Goal: Task Accomplishment & Management: Manage account settings

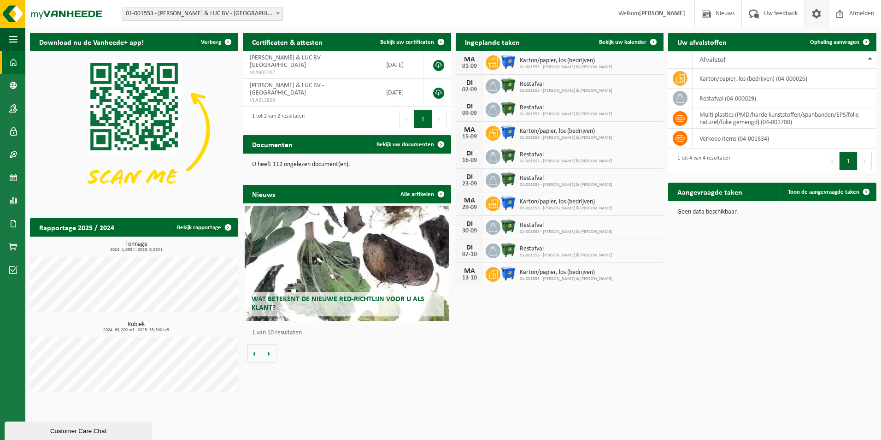
click at [812, 12] on span at bounding box center [817, 13] width 14 height 27
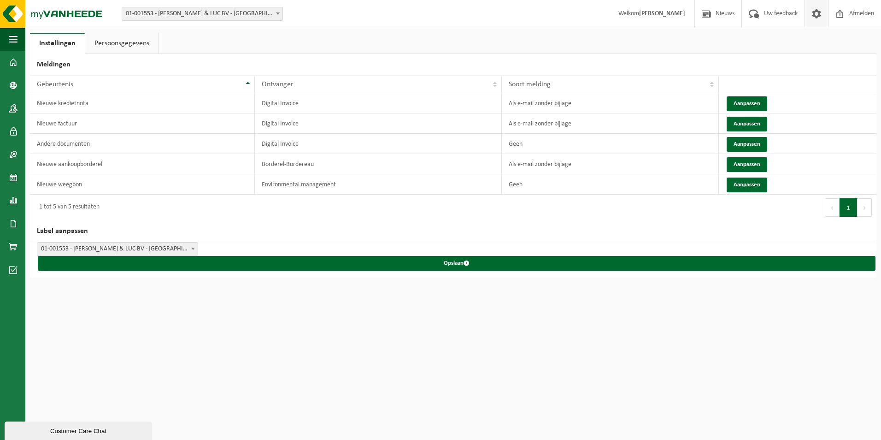
click at [122, 39] on link "Persoonsgegevens" at bounding box center [121, 43] width 73 height 21
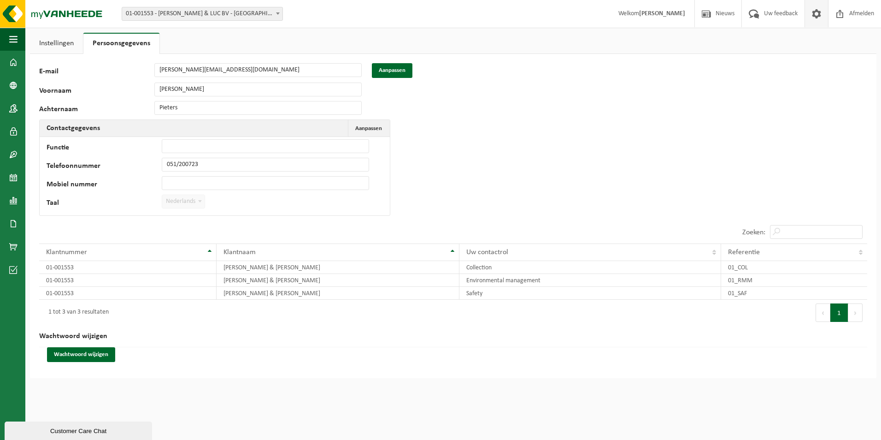
click at [810, 8] on span at bounding box center [817, 13] width 14 height 27
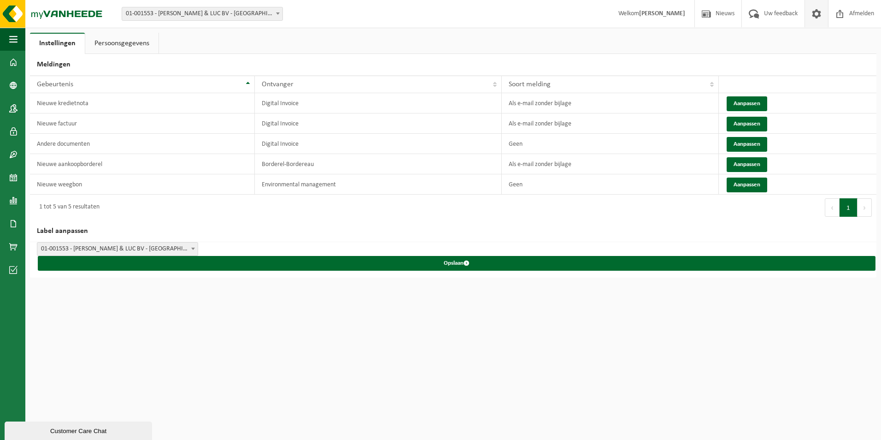
click at [660, 14] on strong "[PERSON_NAME]" at bounding box center [662, 13] width 46 height 7
click at [867, 14] on span "Afmelden" at bounding box center [861, 13] width 29 height 27
